Goal: Check status: Check status

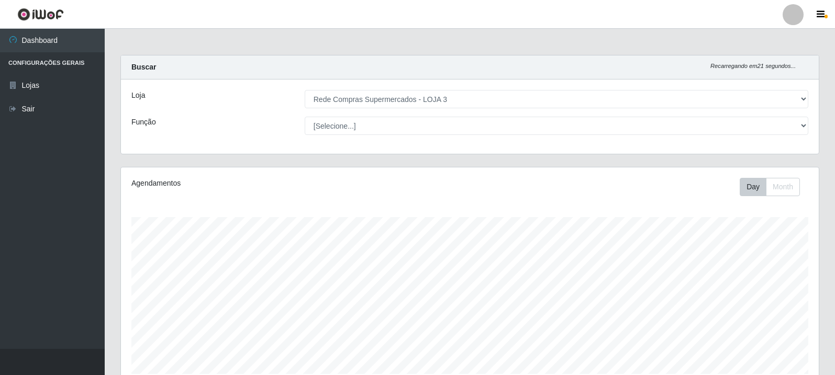
select select "162"
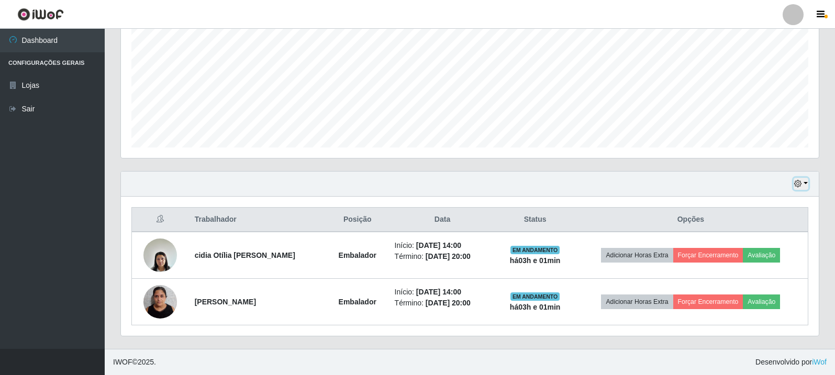
click at [797, 189] on button "button" at bounding box center [800, 184] width 15 height 12
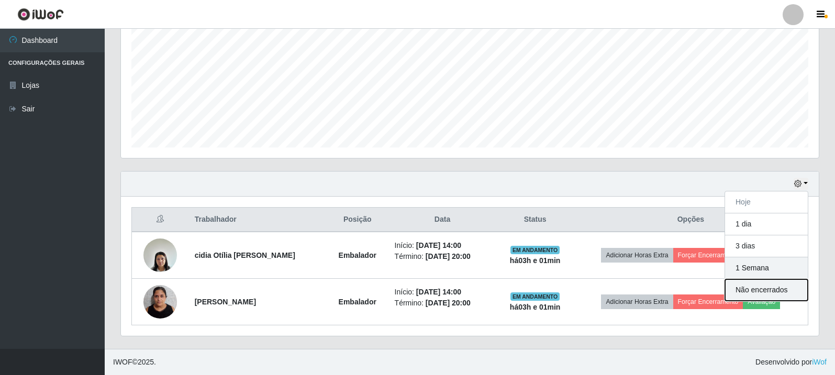
drag, startPoint x: 760, startPoint y: 294, endPoint x: 767, endPoint y: 269, distance: 26.0
click at [767, 269] on div "Hoje 1 dia 3 dias 1 Semana Não encerrados" at bounding box center [766, 246] width 84 height 110
click at [767, 269] on button "1 Semana" at bounding box center [766, 268] width 83 height 22
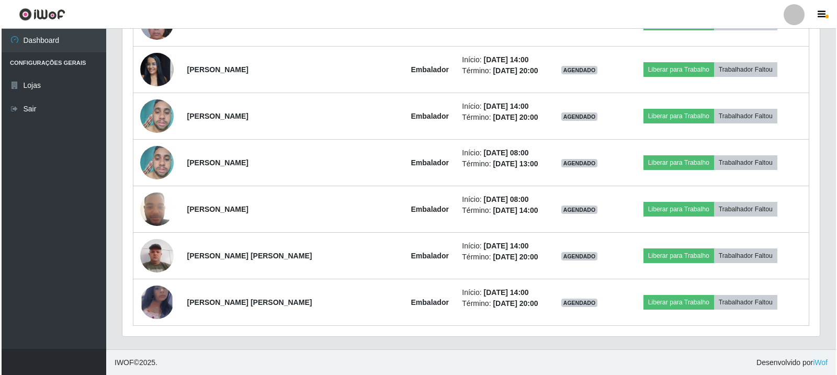
scroll to position [1484, 0]
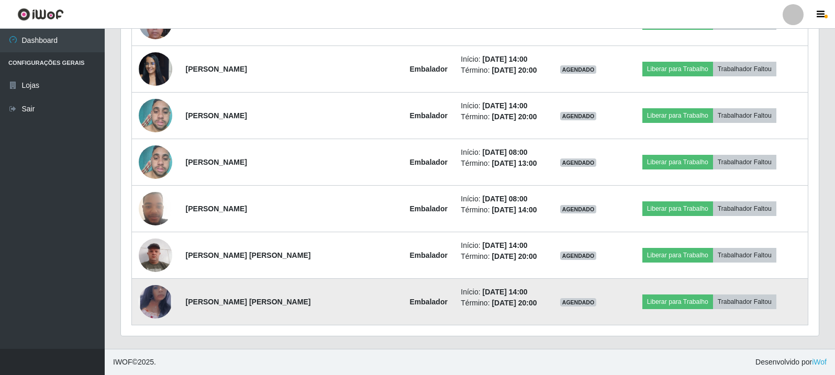
click at [146, 305] on img at bounding box center [155, 302] width 33 height 54
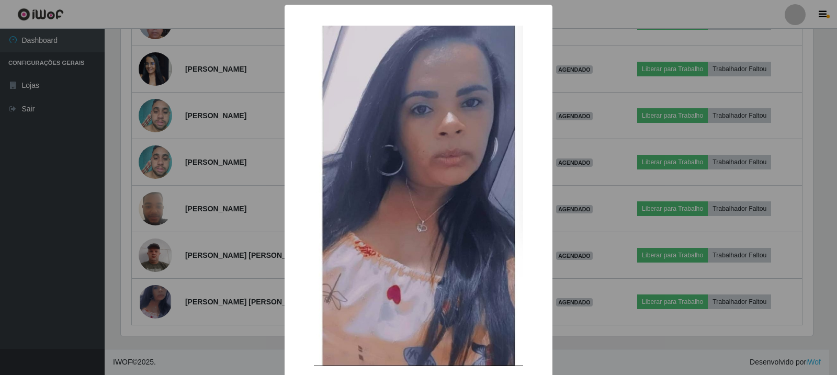
click at [150, 305] on div "× OK Cancel" at bounding box center [418, 187] width 837 height 375
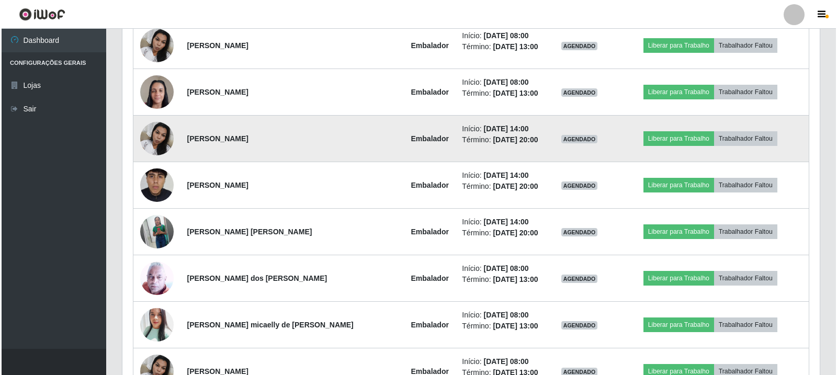
scroll to position [856, 0]
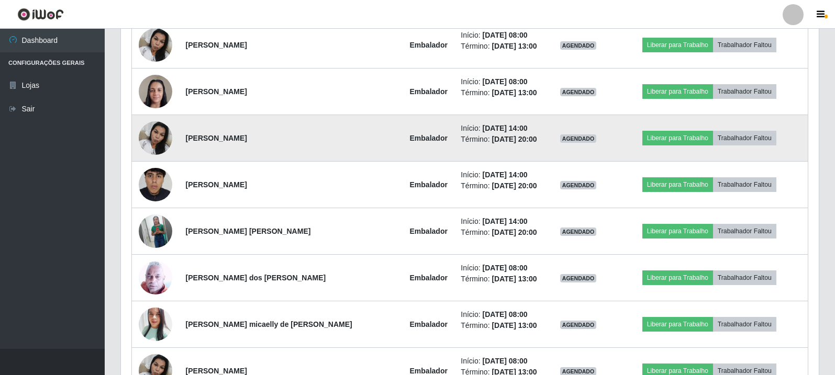
click at [153, 228] on img at bounding box center [155, 231] width 33 height 42
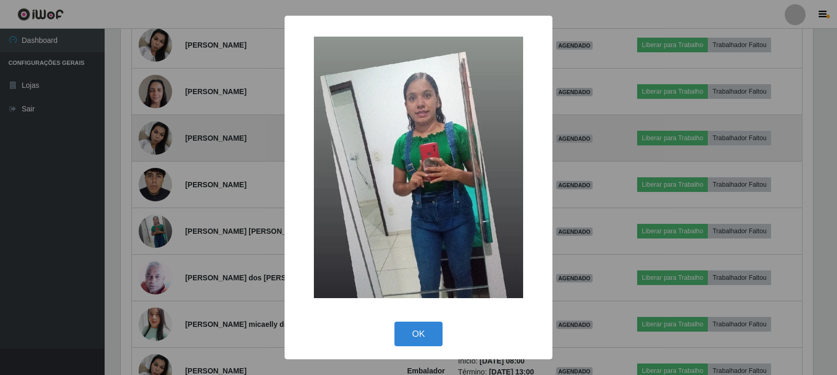
click at [153, 228] on div "× OK Cancel" at bounding box center [418, 187] width 837 height 375
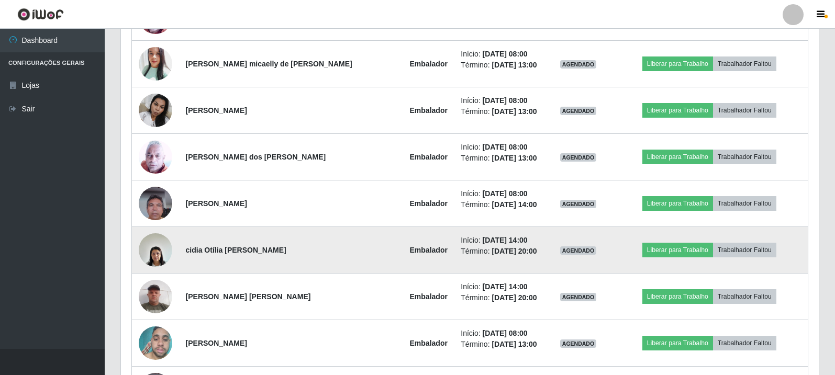
scroll to position [1118, 0]
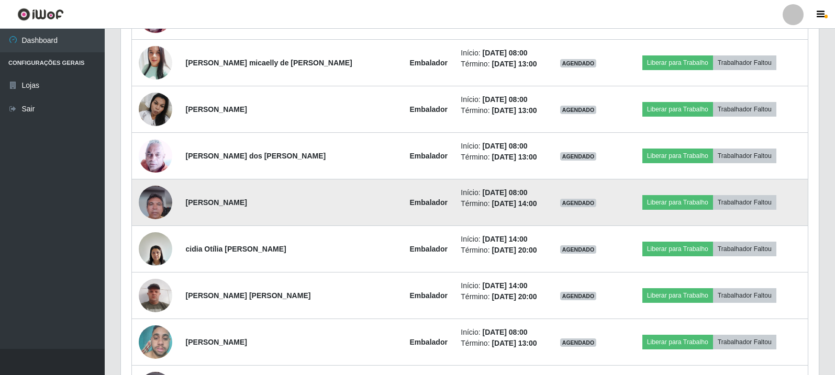
click at [159, 204] on img at bounding box center [155, 202] width 33 height 44
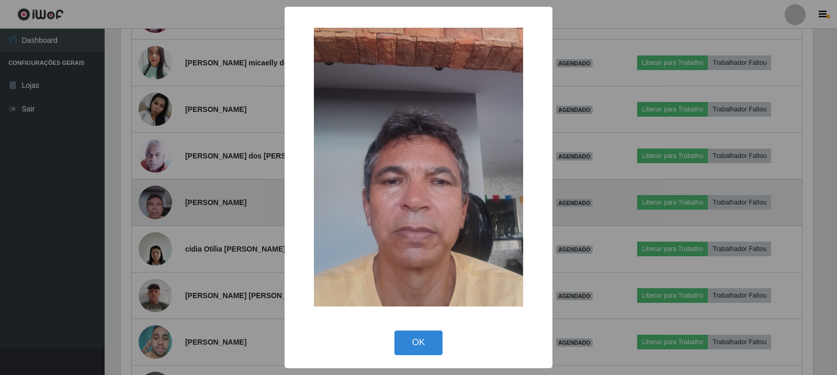
click at [159, 204] on div "× OK Cancel" at bounding box center [418, 187] width 837 height 375
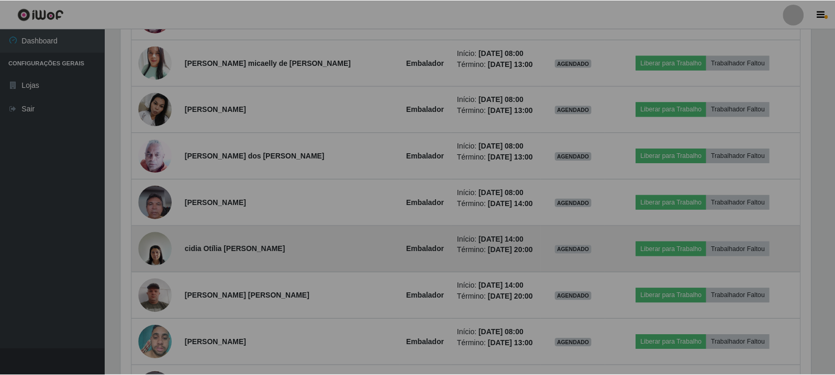
scroll to position [217, 698]
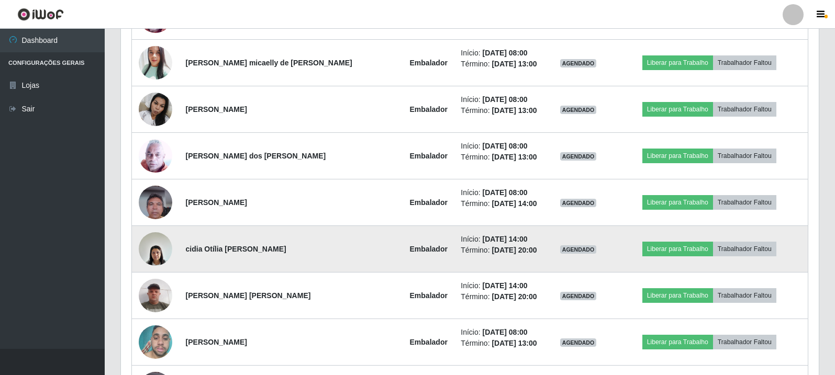
click at [159, 255] on img at bounding box center [155, 249] width 33 height 44
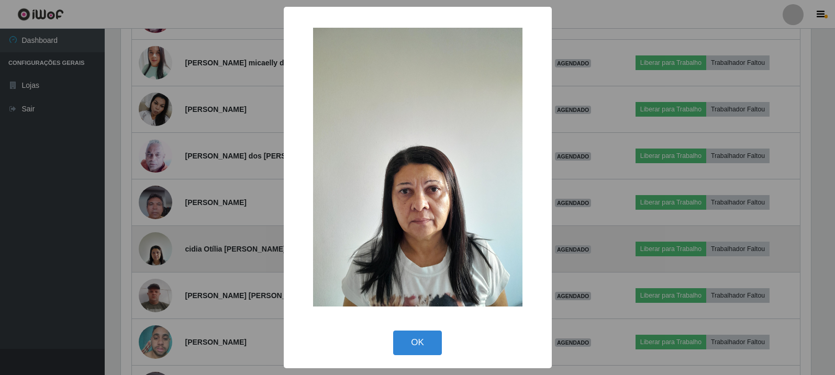
scroll to position [217, 692]
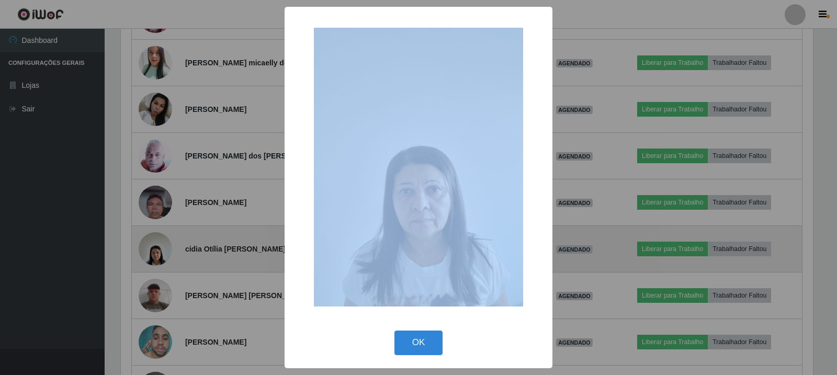
click at [159, 255] on div "× OK Cancel" at bounding box center [418, 187] width 837 height 375
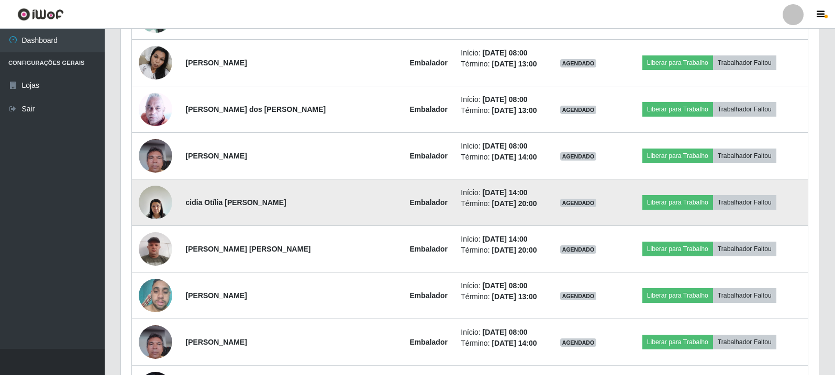
scroll to position [1222, 0]
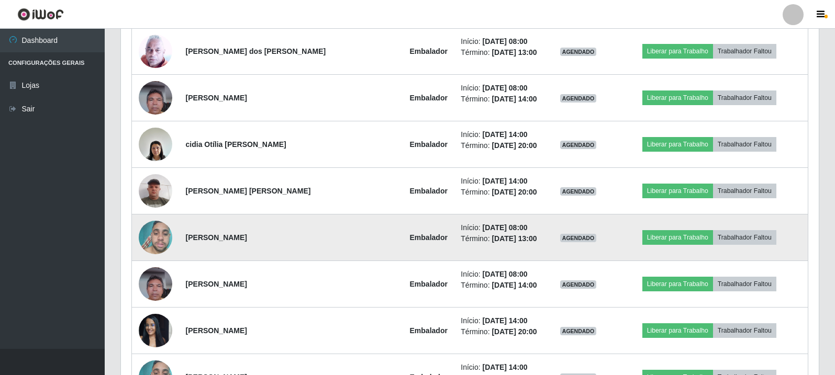
click at [160, 242] on img at bounding box center [155, 238] width 33 height 44
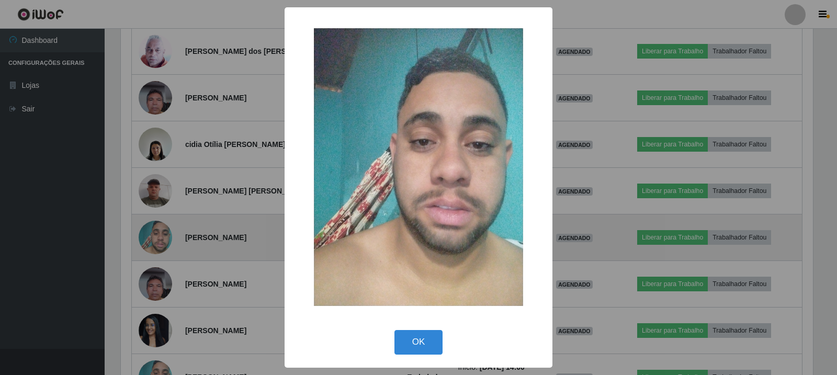
click at [160, 242] on div "× OK Cancel" at bounding box center [418, 187] width 837 height 375
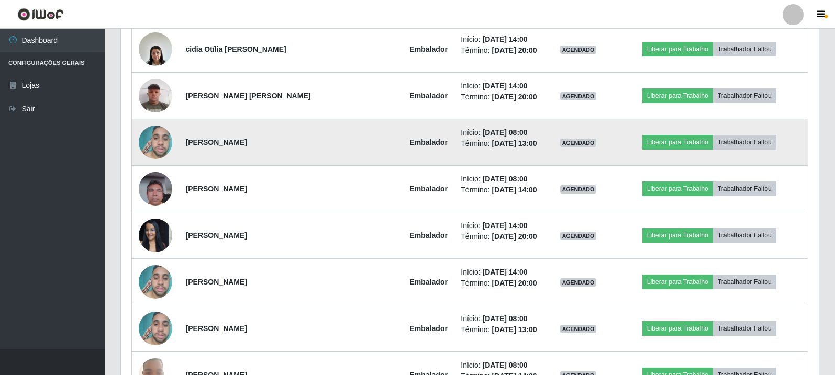
scroll to position [0, 0]
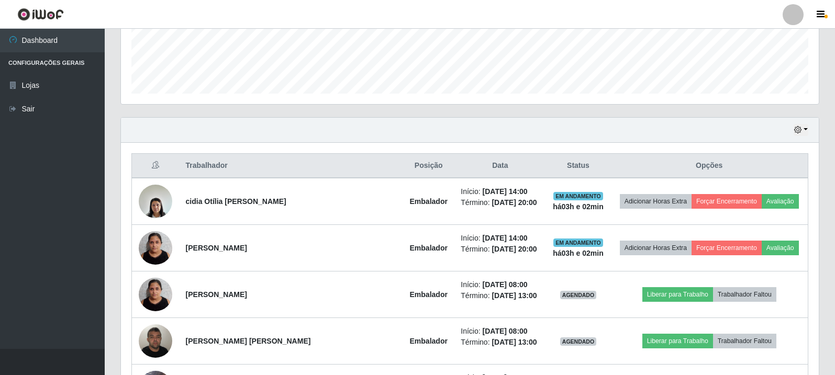
click at [805, 137] on div "Hoje 1 dia 3 dias 1 Semana Não encerrados" at bounding box center [470, 130] width 698 height 25
click at [805, 131] on button "button" at bounding box center [800, 130] width 15 height 12
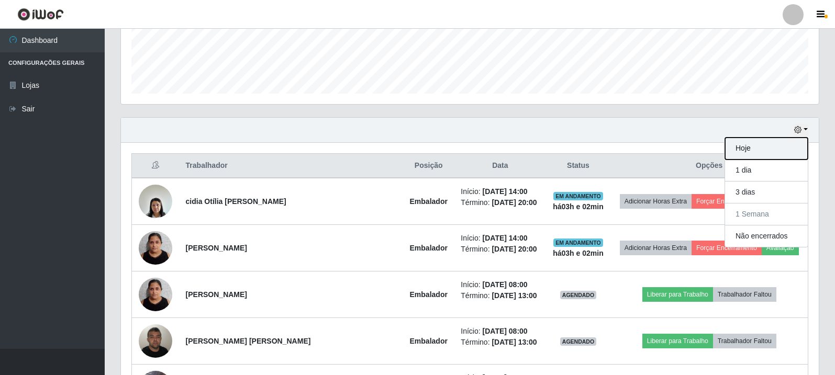
click at [750, 151] on button "Hoje" at bounding box center [766, 149] width 83 height 22
